Goal: Task Accomplishment & Management: Use online tool/utility

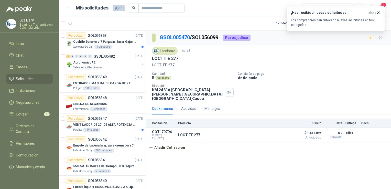
scroll to position [640, 0]
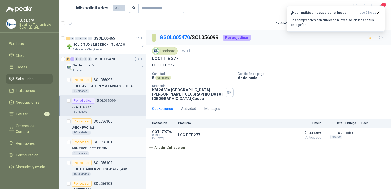
click at [86, 141] on div "Por cotizar" at bounding box center [82, 142] width 20 height 6
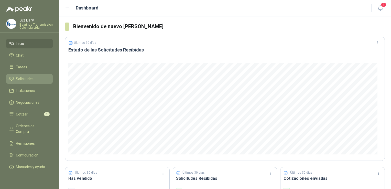
click at [22, 77] on span "Solicitudes" at bounding box center [25, 79] width 18 height 6
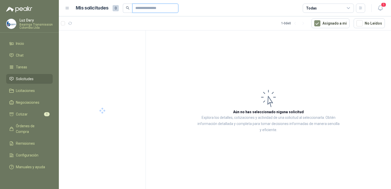
click at [156, 8] on input "text" at bounding box center [154, 8] width 36 height 9
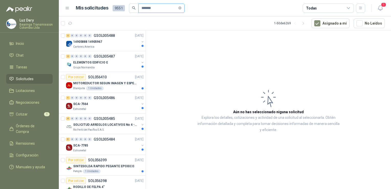
type input "*******"
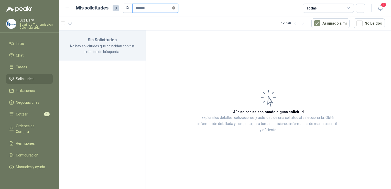
click at [175, 8] on icon "close-circle" at bounding box center [173, 7] width 3 height 3
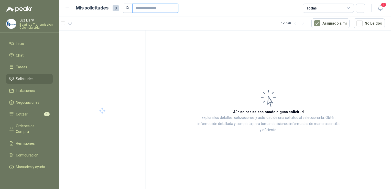
click at [151, 9] on input "text" at bounding box center [154, 8] width 36 height 9
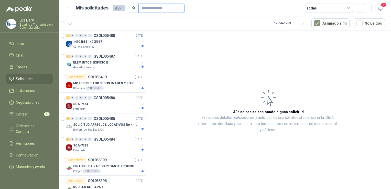
type input "**********"
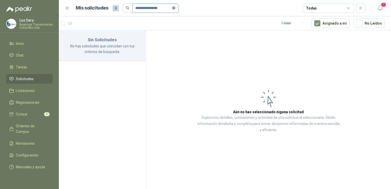
click at [175, 9] on icon "close-circle" at bounding box center [173, 7] width 3 height 3
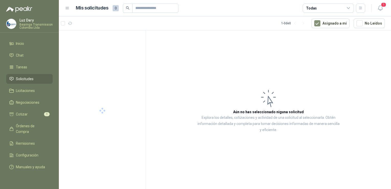
click at [20, 79] on span "Solicitudes" at bounding box center [25, 79] width 18 height 6
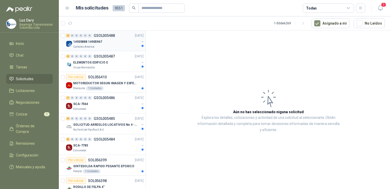
click at [112, 46] on div "Cartones America" at bounding box center [106, 47] width 66 height 4
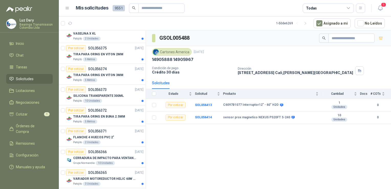
scroll to position [743, 0]
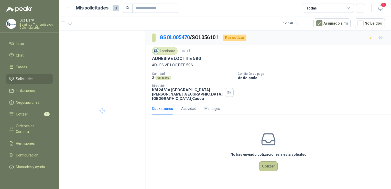
click at [270, 170] on button "Cotizar" at bounding box center [268, 166] width 18 height 10
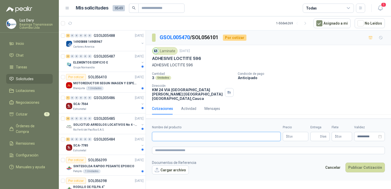
click at [232, 139] on input "Nombre del producto" at bounding box center [216, 136] width 129 height 9
drag, startPoint x: 172, startPoint y: 65, endPoint x: 197, endPoint y: 64, distance: 25.1
click at [197, 64] on p "ADHESIVE LOCTITE 596" at bounding box center [268, 65] width 233 height 6
drag, startPoint x: 197, startPoint y: 64, endPoint x: 179, endPoint y: 68, distance: 18.8
click at [178, 67] on p "ADHESIVE LOCTITE 596" at bounding box center [268, 65] width 233 height 6
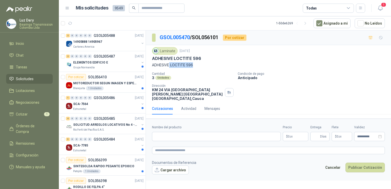
drag, startPoint x: 170, startPoint y: 64, endPoint x: 197, endPoint y: 65, distance: 26.7
click at [197, 65] on p "ADHESIVE LOCTITE 596" at bounding box center [268, 65] width 233 height 6
copy p "LOCTITE 596"
click at [182, 134] on input "Nombre del producto" at bounding box center [216, 136] width 129 height 9
paste input "**********"
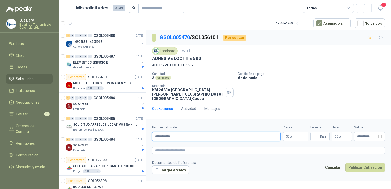
type input "**********"
click at [290, 136] on span ",00" at bounding box center [291, 136] width 3 height 3
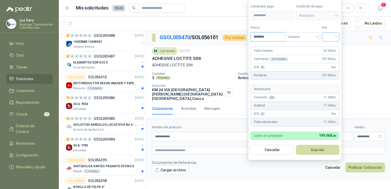
type input "********"
click at [337, 37] on input "search" at bounding box center [330, 37] width 11 height 8
click at [332, 48] on div "19%" at bounding box center [331, 48] width 9 height 6
click at [328, 149] on button "Guardar" at bounding box center [319, 150] width 44 height 10
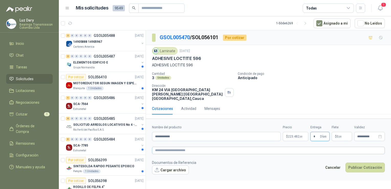
type input "*"
click at [201, 150] on textarea at bounding box center [268, 150] width 233 height 7
type textarea "**********"
click at [368, 168] on button "Publicar Cotización" at bounding box center [365, 168] width 39 height 10
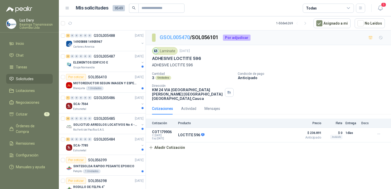
drag, startPoint x: 183, startPoint y: 39, endPoint x: 190, endPoint y: 37, distance: 6.4
click at [190, 37] on link "GSOL005470" at bounding box center [175, 37] width 30 height 6
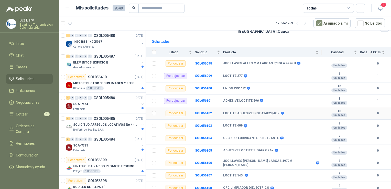
scroll to position [51, 0]
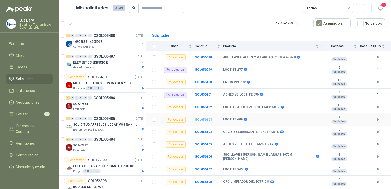
click at [205, 119] on b "SOL056103" at bounding box center [203, 120] width 17 height 4
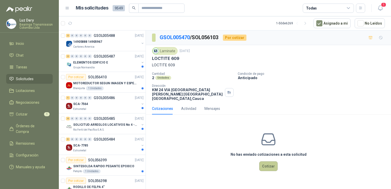
click at [271, 170] on button "Cotizar" at bounding box center [268, 166] width 18 height 10
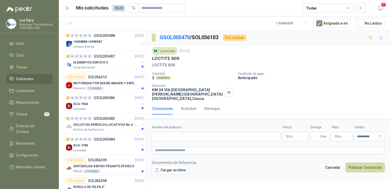
click at [261, 175] on form "**********" at bounding box center [268, 150] width 245 height 62
click at [296, 134] on body "[PERSON_NAME] Bearings Transmission Colombia Ltda Inicio Chat Tareas Solicitude…" at bounding box center [195, 94] width 391 height 189
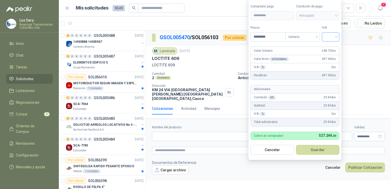
click at [338, 37] on div at bounding box center [330, 36] width 17 height 9
type input "*********"
click at [332, 49] on div "19%" at bounding box center [331, 48] width 9 height 6
click at [337, 15] on span "Anticipado" at bounding box center [319, 16] width 38 height 8
click at [309, 147] on button "Guardar" at bounding box center [319, 150] width 44 height 10
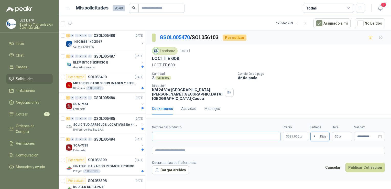
type input "*"
click at [174, 138] on input "Nombre del producto" at bounding box center [216, 136] width 129 height 9
drag, startPoint x: 151, startPoint y: 56, endPoint x: 168, endPoint y: 58, distance: 16.3
click at [168, 58] on div "Laminate [DATE] LOCTITE 609 LOCTITE 609 Cantidad 2 Unidades Condición de [GEOGR…" at bounding box center [268, 74] width 245 height 58
drag, startPoint x: 168, startPoint y: 58, endPoint x: 177, endPoint y: 61, distance: 10.2
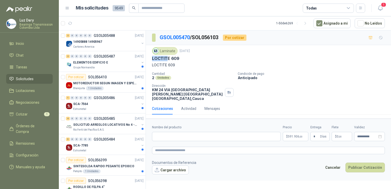
click at [177, 61] on div "Laminate [DATE] LOCTITE 609 LOCTITE 609" at bounding box center [268, 57] width 233 height 21
drag, startPoint x: 177, startPoint y: 61, endPoint x: 182, endPoint y: 57, distance: 6.2
click at [182, 57] on div "Laminate [DATE] LOCTITE 609 LOCTITE 609 Cantidad 2 Unidades Condición de [GEOGR…" at bounding box center [268, 74] width 245 height 58
copy p "LOCTITE 609"
click at [176, 134] on input "Nombre del producto" at bounding box center [216, 136] width 129 height 9
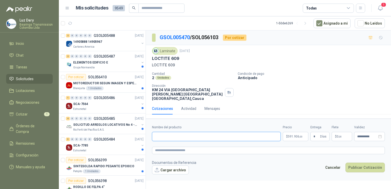
paste input "**********"
type input "**********"
click at [352, 167] on button "Publicar Cotización" at bounding box center [365, 168] width 39 height 10
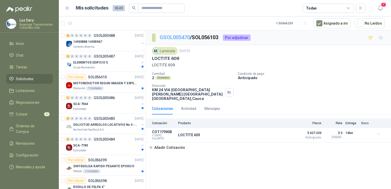
click at [184, 39] on link "GSOL005470" at bounding box center [175, 37] width 30 height 6
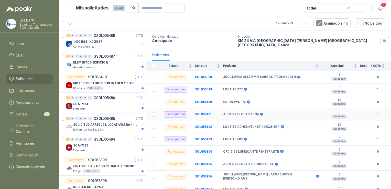
scroll to position [60, 0]
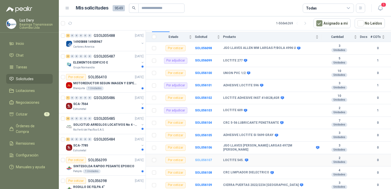
click at [201, 160] on b "SOL056107" at bounding box center [203, 160] width 17 height 4
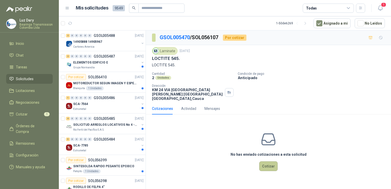
click at [269, 166] on button "Cotizar" at bounding box center [268, 166] width 18 height 10
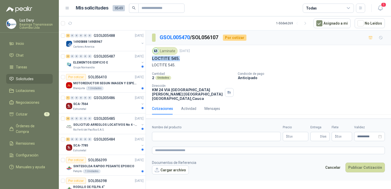
drag, startPoint x: 152, startPoint y: 57, endPoint x: 181, endPoint y: 60, distance: 29.6
click at [181, 60] on div "LOCTITE 545." at bounding box center [268, 58] width 233 height 5
copy p "LOCTITE 545."
click at [169, 136] on input "Nombre del producto" at bounding box center [216, 136] width 129 height 9
paste input "**********"
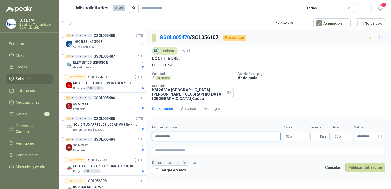
type input "**********"
click at [299, 137] on body "[PERSON_NAME] Bearings Transmission Colombia Ltda Inicio Chat Tareas Solicitude…" at bounding box center [195, 94] width 391 height 189
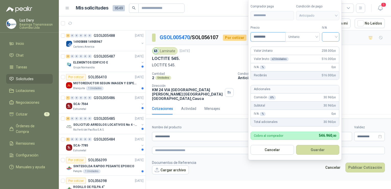
click at [339, 34] on div at bounding box center [330, 36] width 17 height 9
type input "*********"
click at [331, 48] on div "19%" at bounding box center [331, 48] width 9 height 6
click at [318, 149] on button "Guardar" at bounding box center [319, 150] width 44 height 10
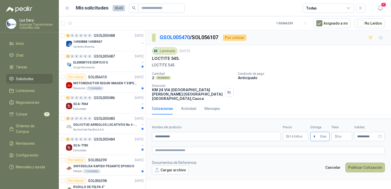
type input "*"
